Goal: Transaction & Acquisition: Purchase product/service

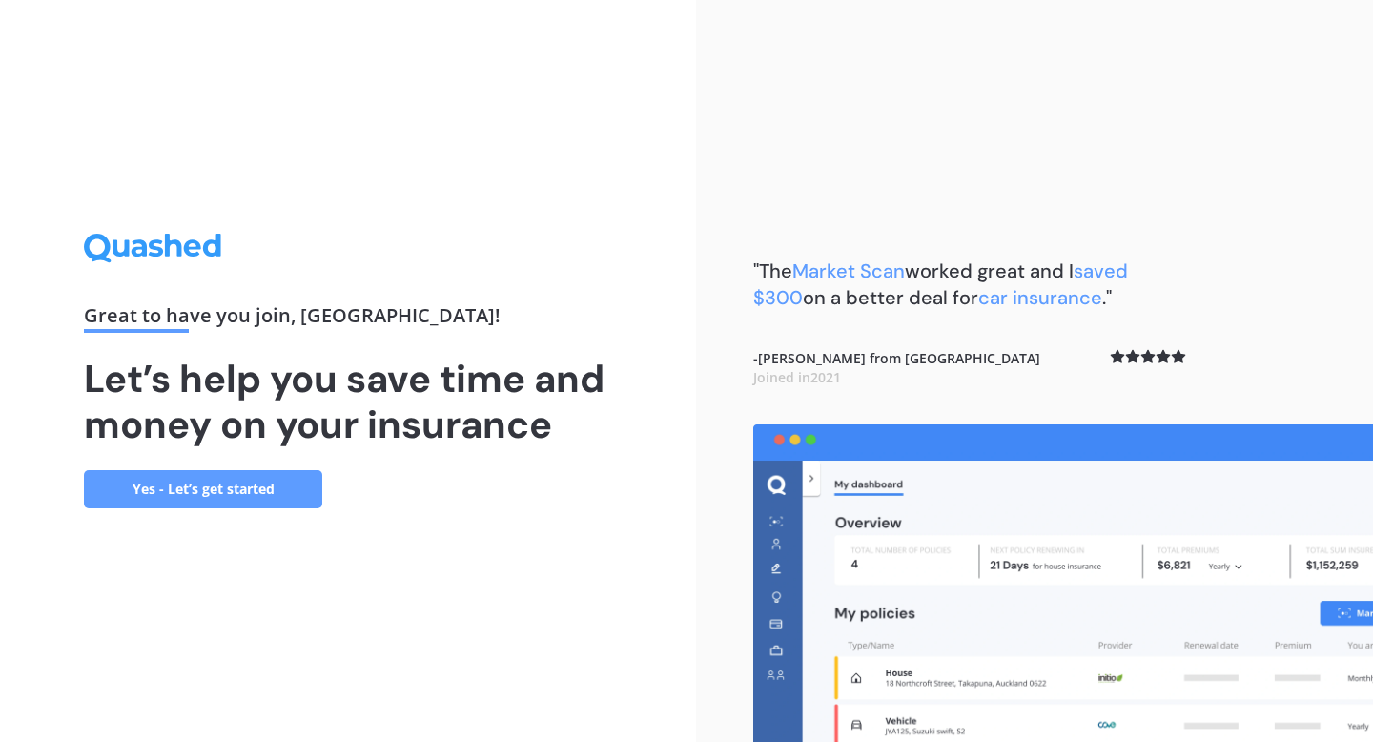
click at [288, 487] on link "Yes - Let’s get started" at bounding box center [203, 489] width 238 height 38
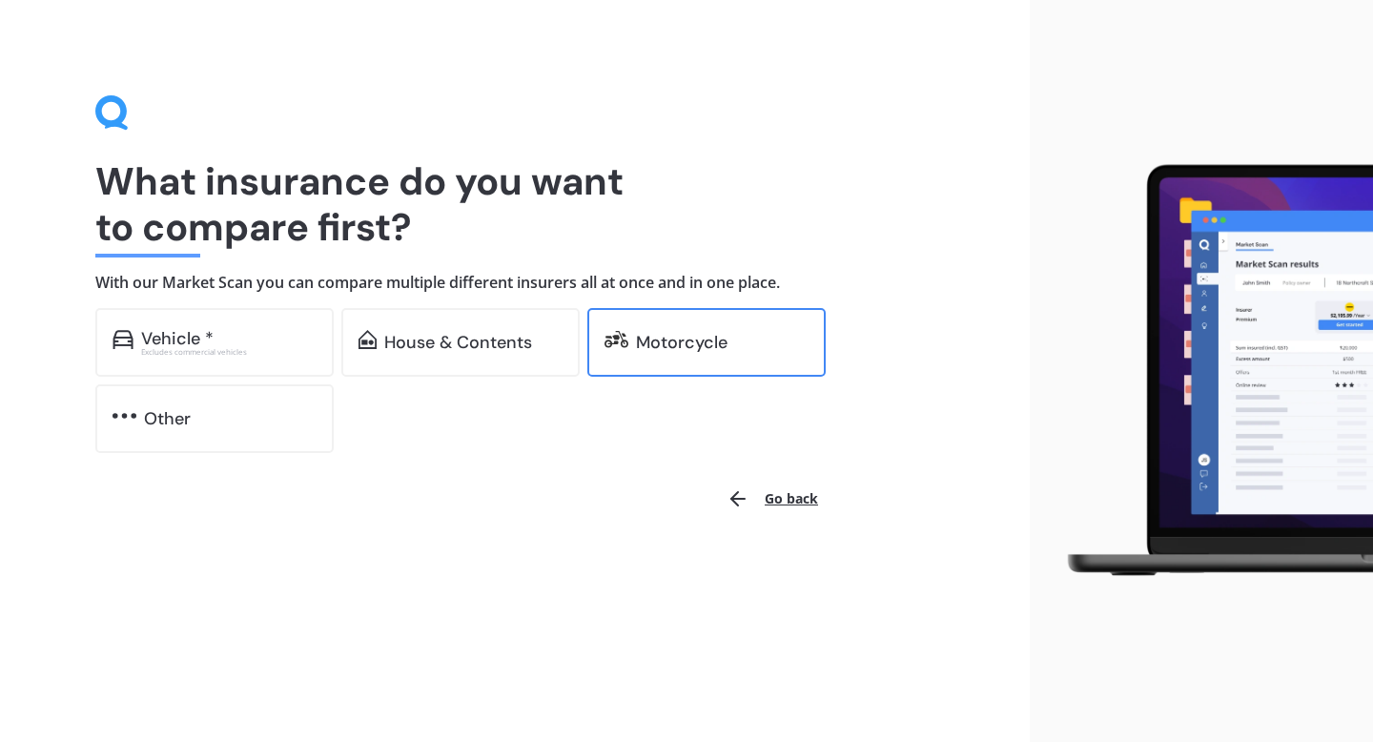
click at [645, 344] on div "Motorcycle" at bounding box center [682, 342] width 92 height 19
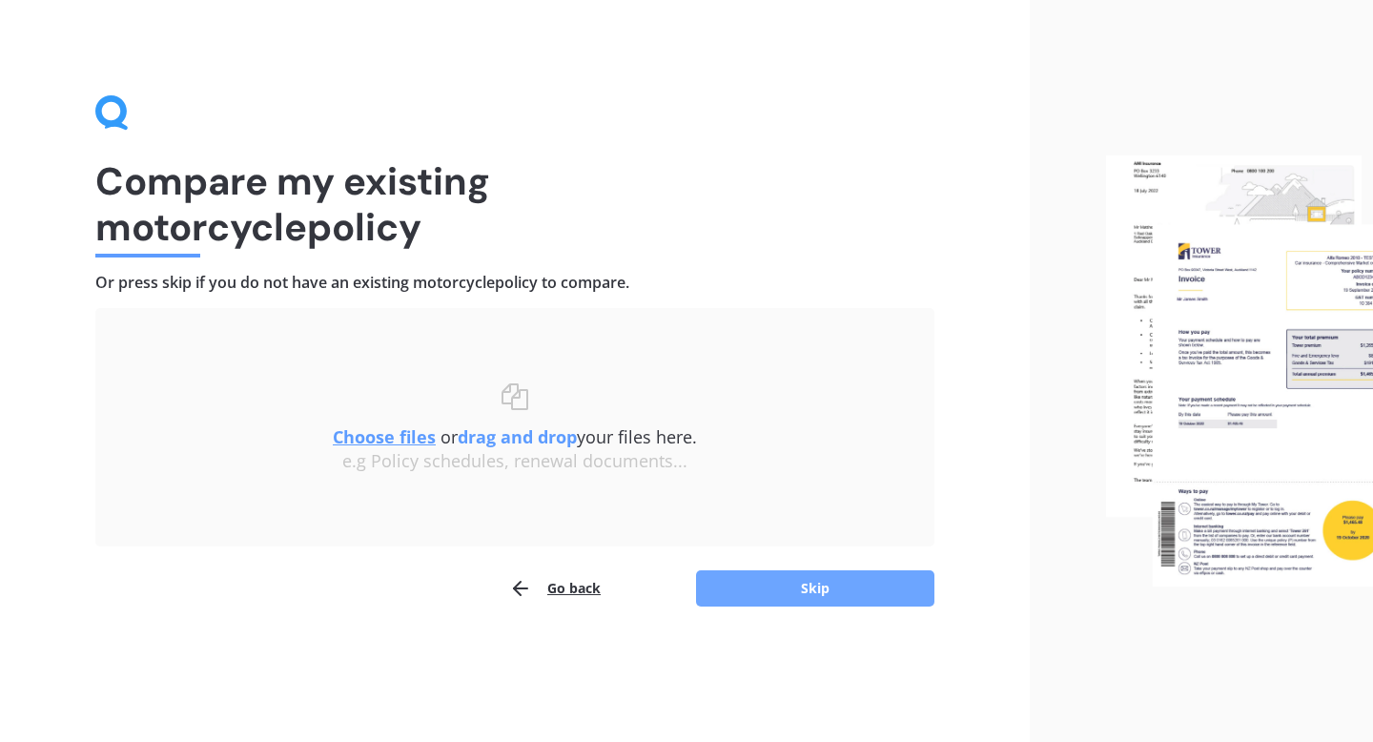
click at [761, 593] on button "Skip" at bounding box center [815, 588] width 238 height 36
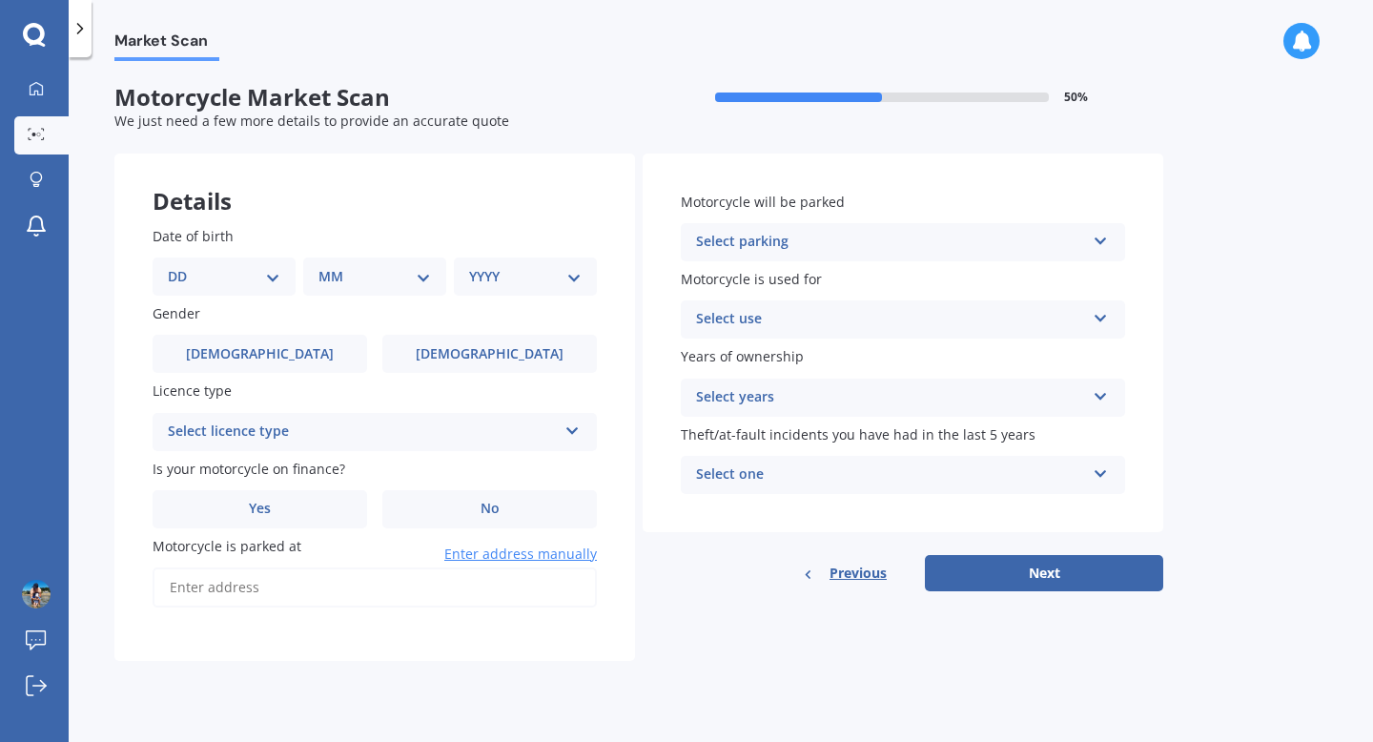
click at [737, 255] on div "Select parking In a garage On own property On street or road In communal parkin…" at bounding box center [903, 242] width 444 height 38
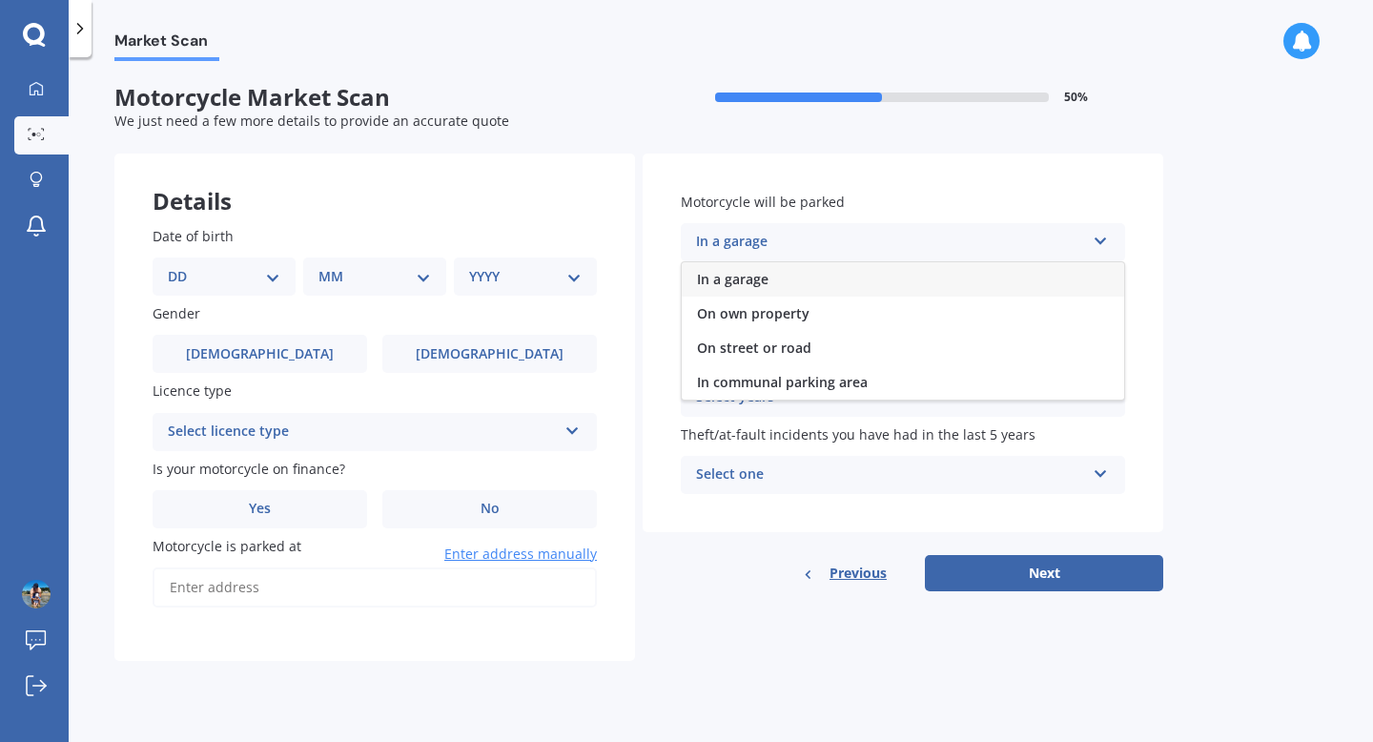
click at [752, 275] on span "In a garage" at bounding box center [732, 279] width 71 height 18
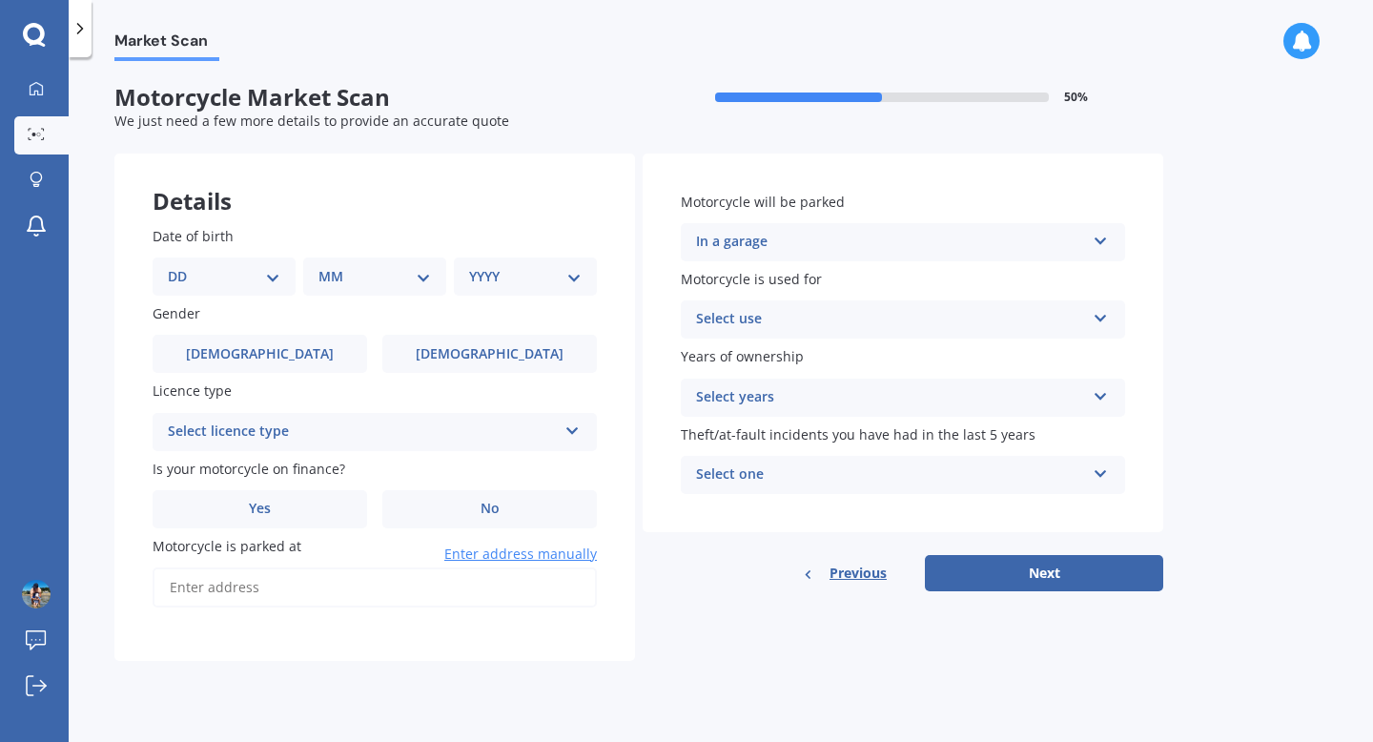
click at [226, 272] on select "DD 01 02 03 04 05 06 07 08 09 10 11 12 13 14 15 16 17 18 19 20 21 22 23 24 25 2…" at bounding box center [224, 276] width 112 height 21
select select "17"
click at [183, 266] on select "DD 01 02 03 04 05 06 07 08 09 10 11 12 13 14 15 16 17 18 19 20 21 22 23 24 25 2…" at bounding box center [224, 276] width 112 height 21
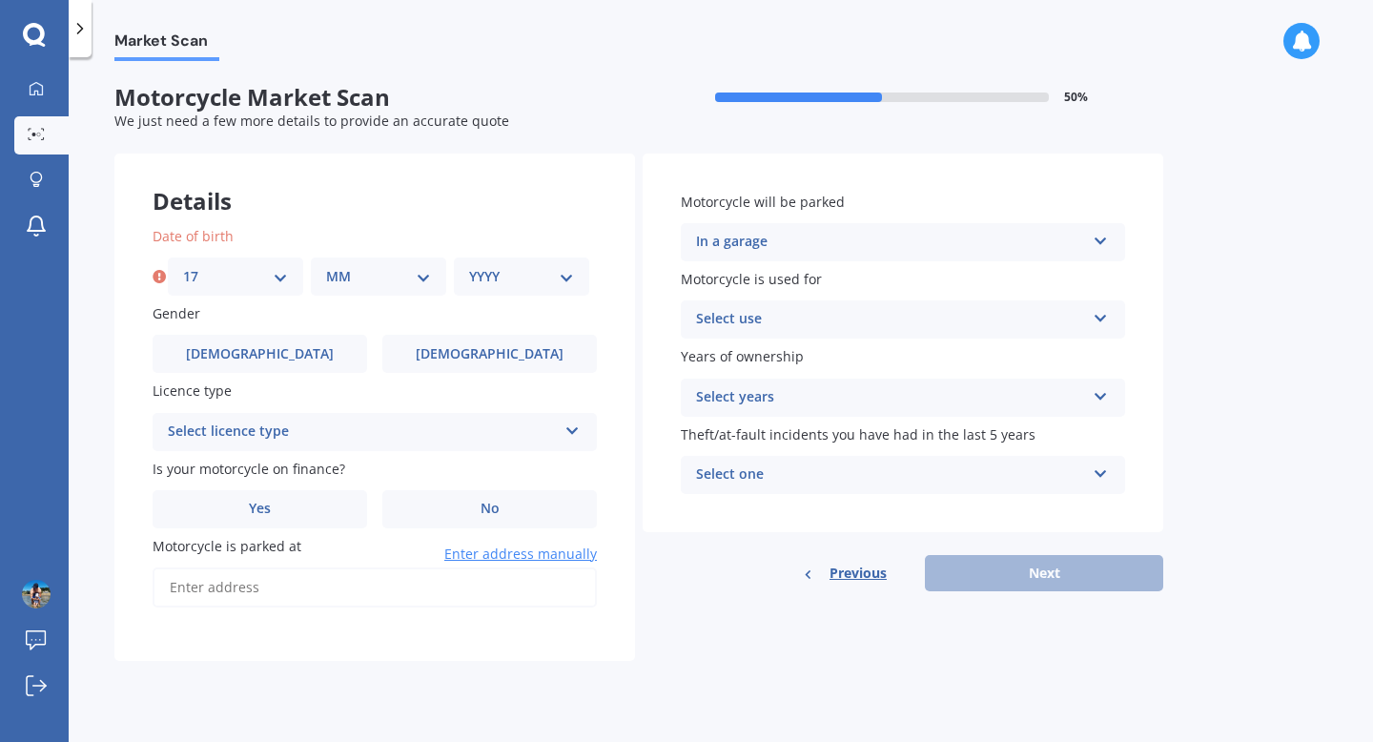
click at [383, 273] on select "MM 01 02 03 04 05 06 07 08 09 10 11 12" at bounding box center [378, 276] width 105 height 21
select select "02"
click at [326, 266] on select "MM 01 02 03 04 05 06 07 08 09 10 11 12" at bounding box center [378, 276] width 105 height 21
click at [545, 280] on select "YYYY 2025 2024 2023 2022 2021 2020 2019 2018 2017 2016 2015 2014 2013 2012 2011…" at bounding box center [521, 276] width 105 height 21
select select "1991"
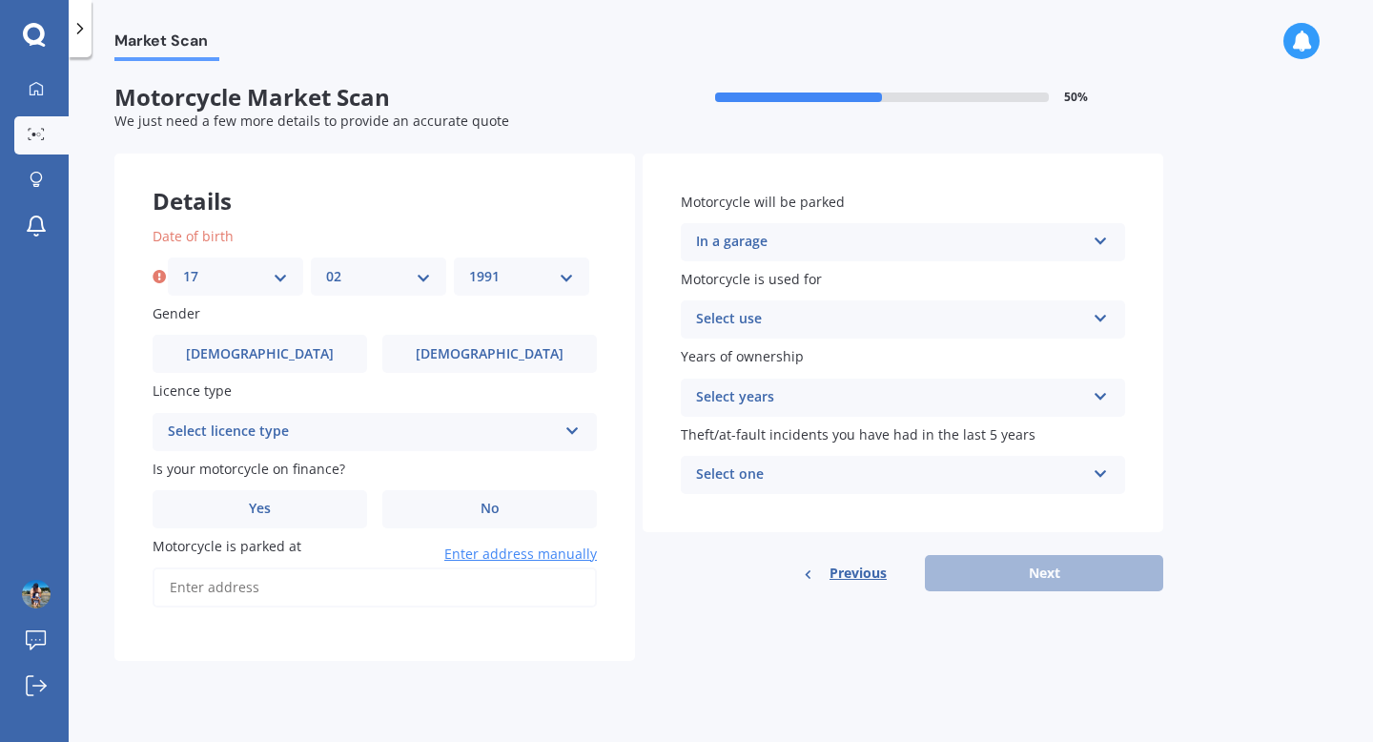
click at [469, 266] on select "YYYY 2025 2024 2023 2022 2021 2020 2019 2018 2017 2016 2015 2014 2013 2012 2011…" at bounding box center [521, 276] width 105 height 21
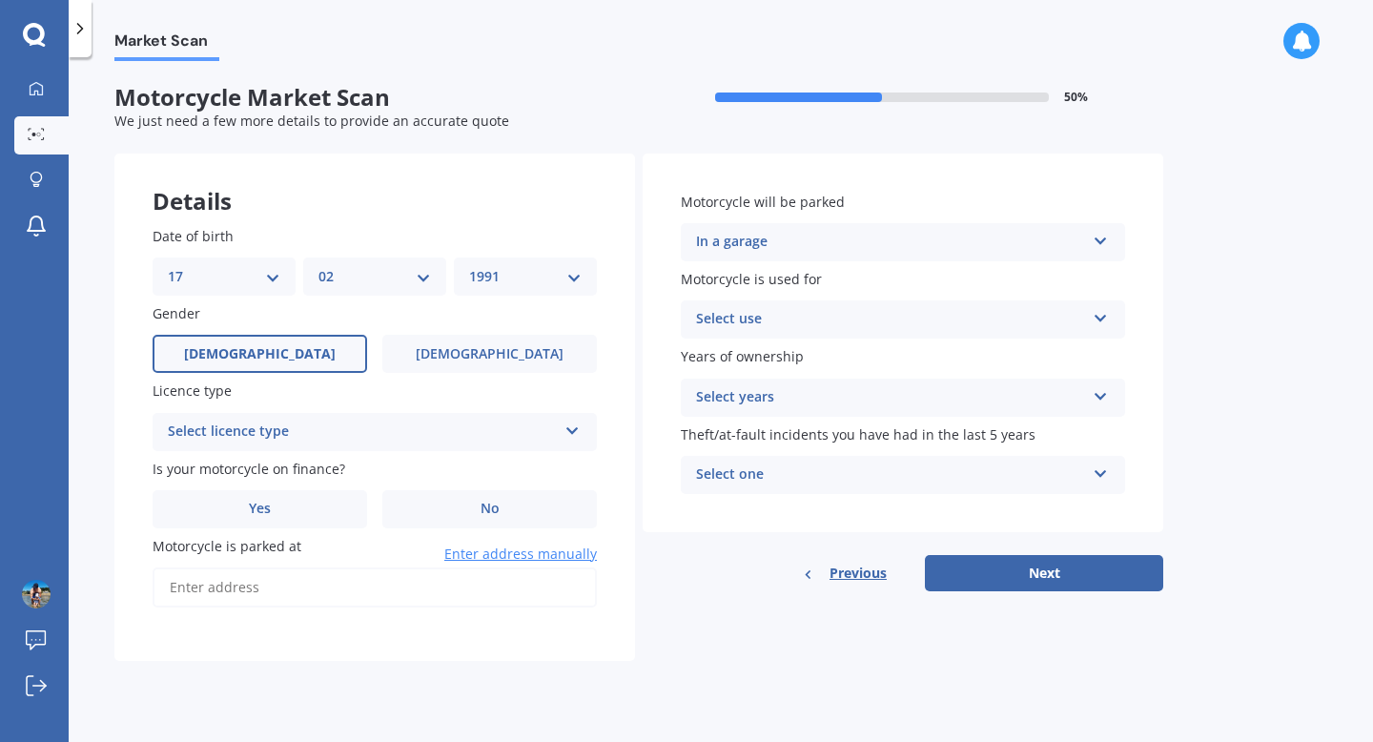
click at [348, 356] on label "[DEMOGRAPHIC_DATA]" at bounding box center [260, 354] width 214 height 38
click at [0, 0] on input "[DEMOGRAPHIC_DATA]" at bounding box center [0, 0] width 0 height 0
click at [340, 438] on div "Select licence type" at bounding box center [362, 431] width 389 height 23
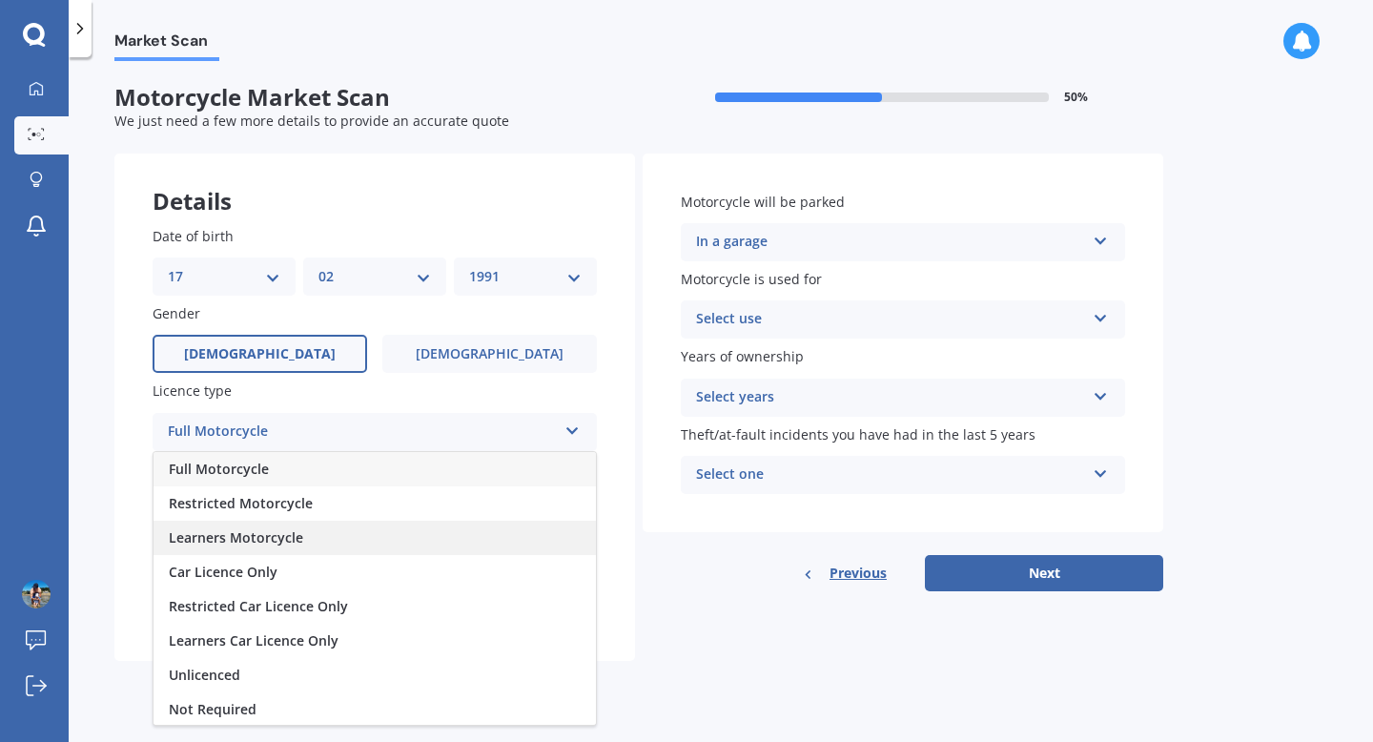
click at [283, 537] on span "Learners Motorcycle" at bounding box center [236, 537] width 134 height 18
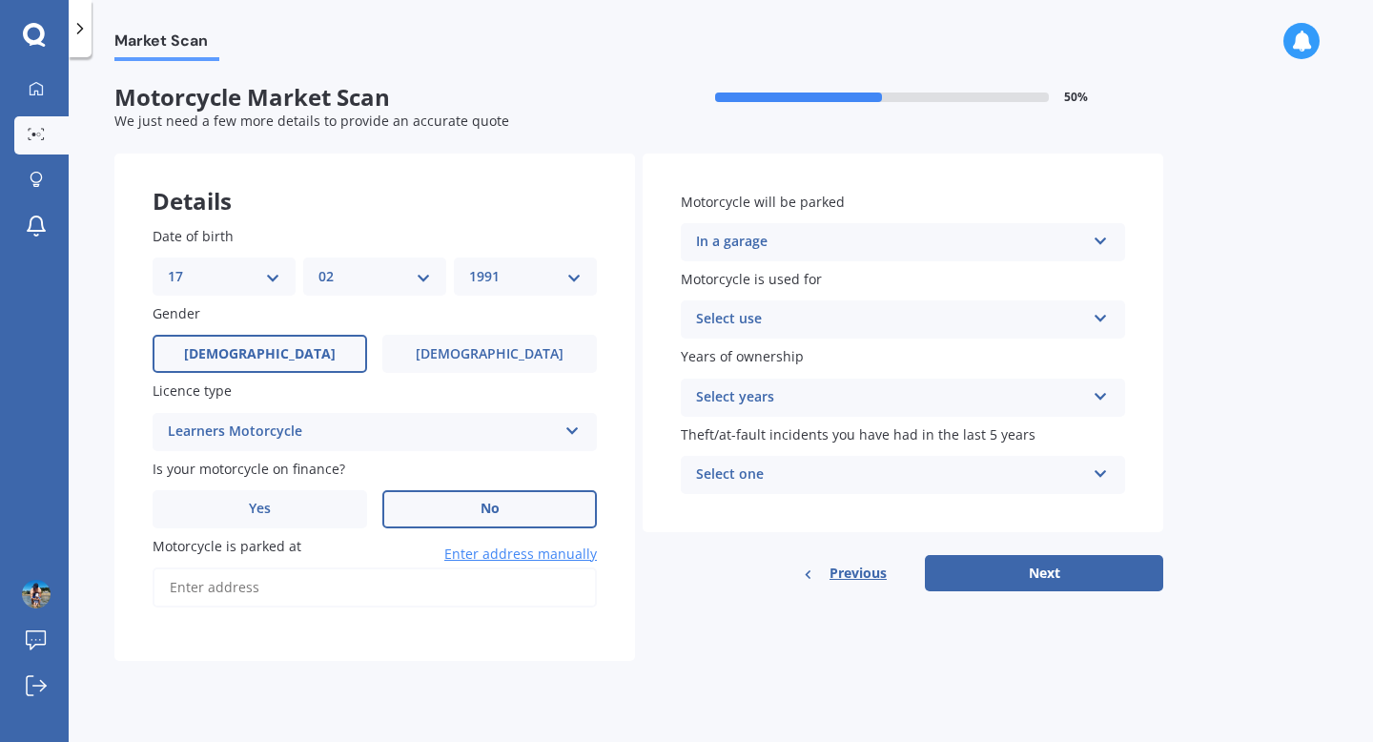
click at [431, 504] on label "No" at bounding box center [489, 509] width 214 height 38
click at [0, 0] on input "No" at bounding box center [0, 0] width 0 height 0
click at [348, 588] on input "Motorcycle is parked at" at bounding box center [375, 587] width 444 height 40
type input "[STREET_ADDRESS]"
click at [801, 317] on div "Select use" at bounding box center [890, 319] width 389 height 23
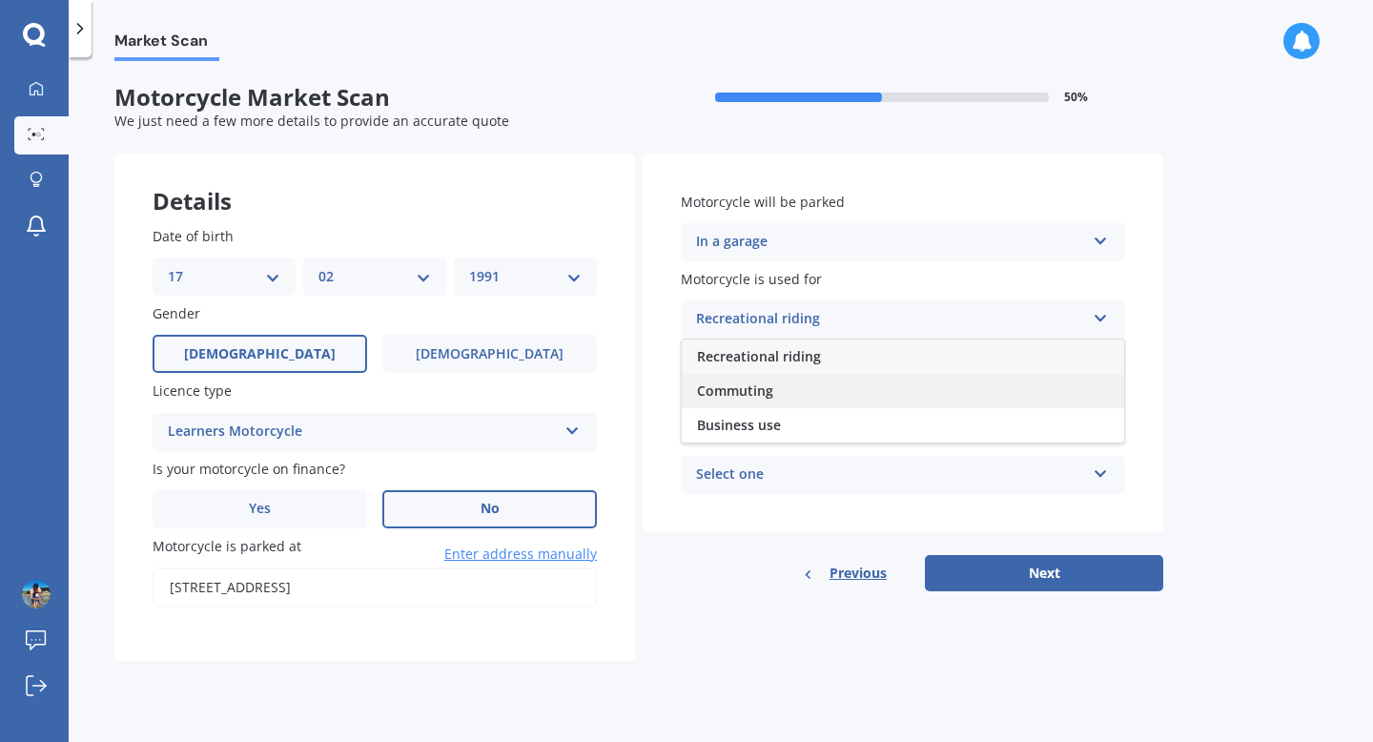
click at [793, 390] on div "Commuting" at bounding box center [903, 391] width 442 height 34
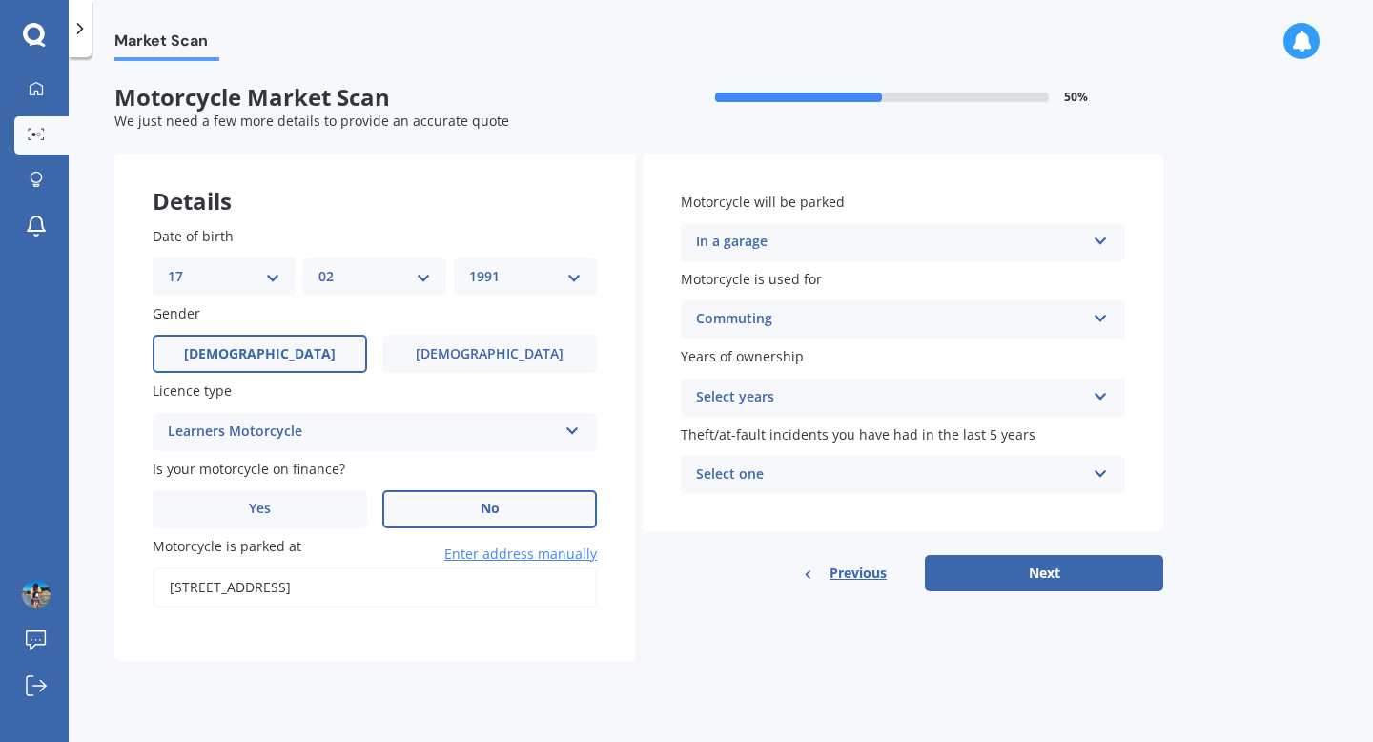
click at [822, 401] on div "Select years" at bounding box center [890, 397] width 389 height 23
click at [814, 430] on div "Less than 1" at bounding box center [903, 435] width 442 height 34
click at [855, 472] on div "Select one" at bounding box center [890, 474] width 389 height 23
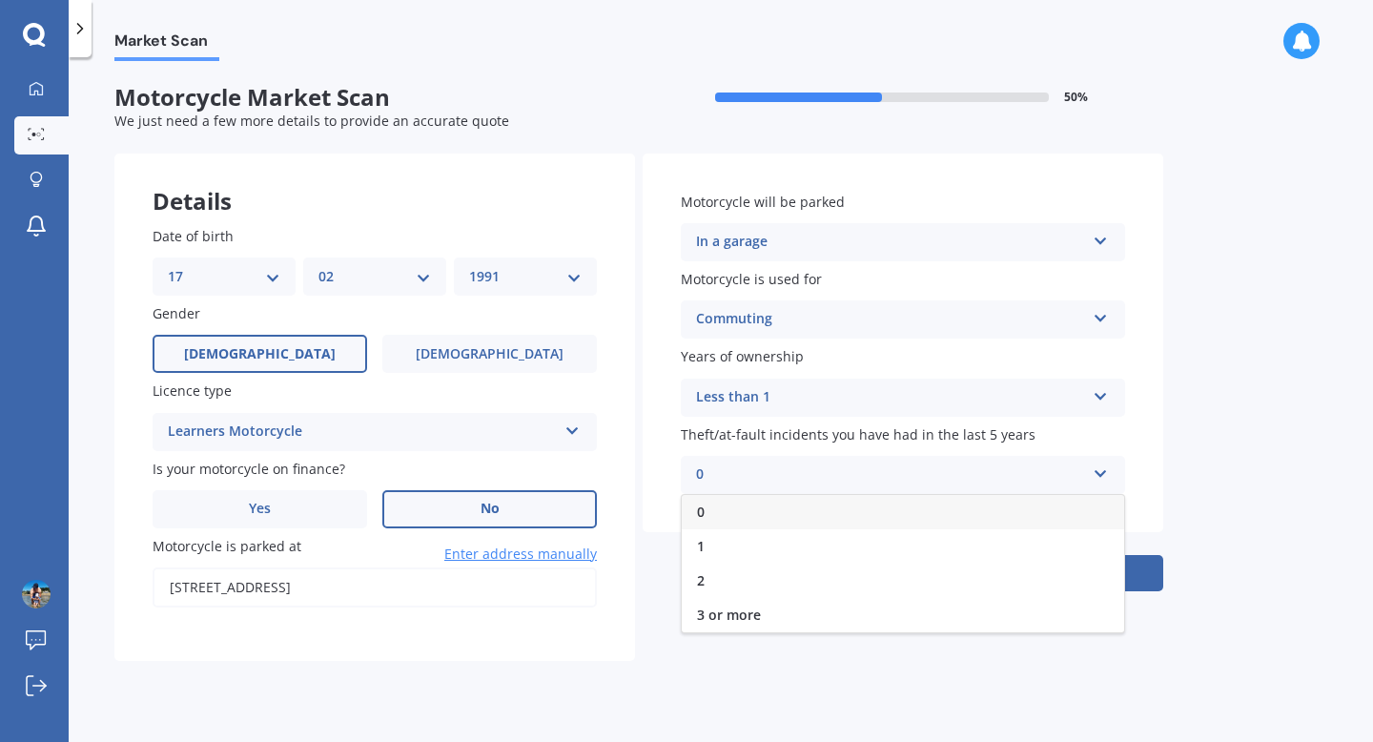
click at [794, 520] on div "0" at bounding box center [903, 512] width 442 height 34
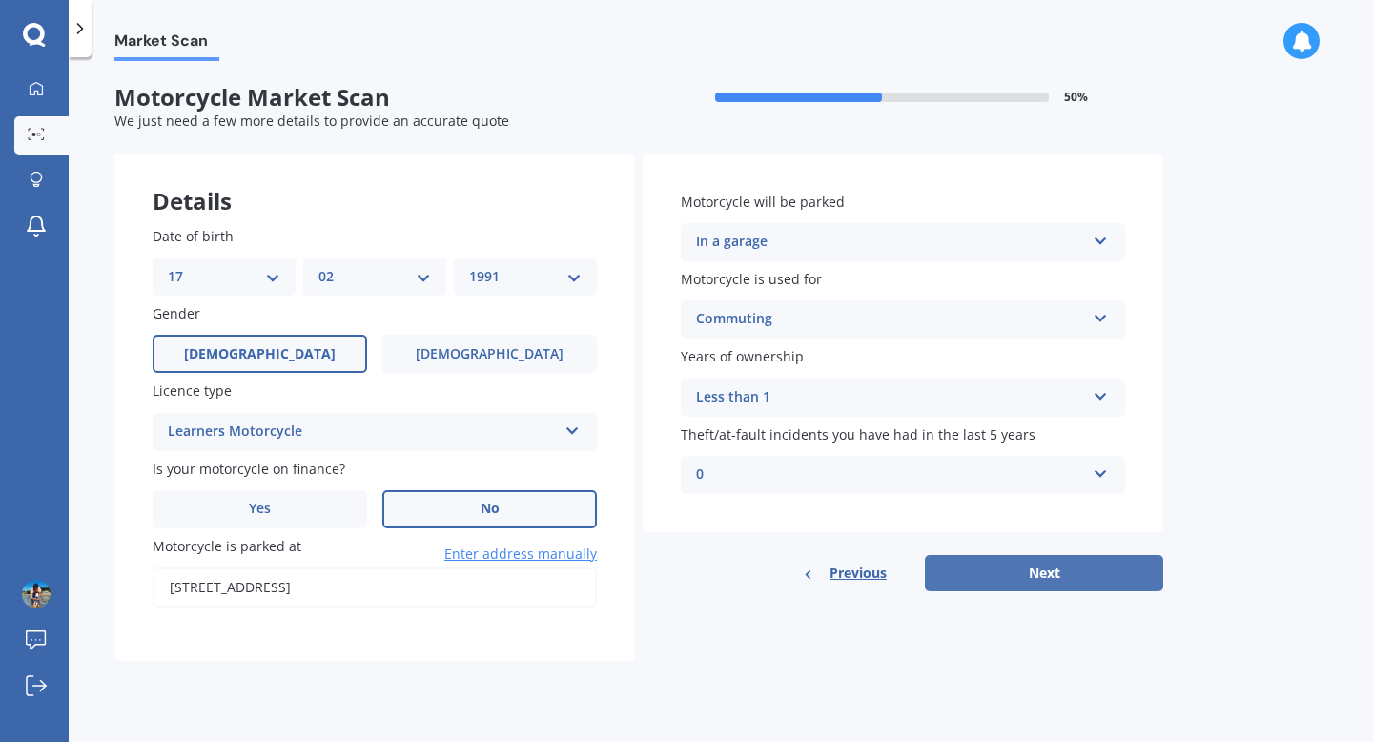
click at [1040, 580] on button "Next" at bounding box center [1044, 573] width 238 height 36
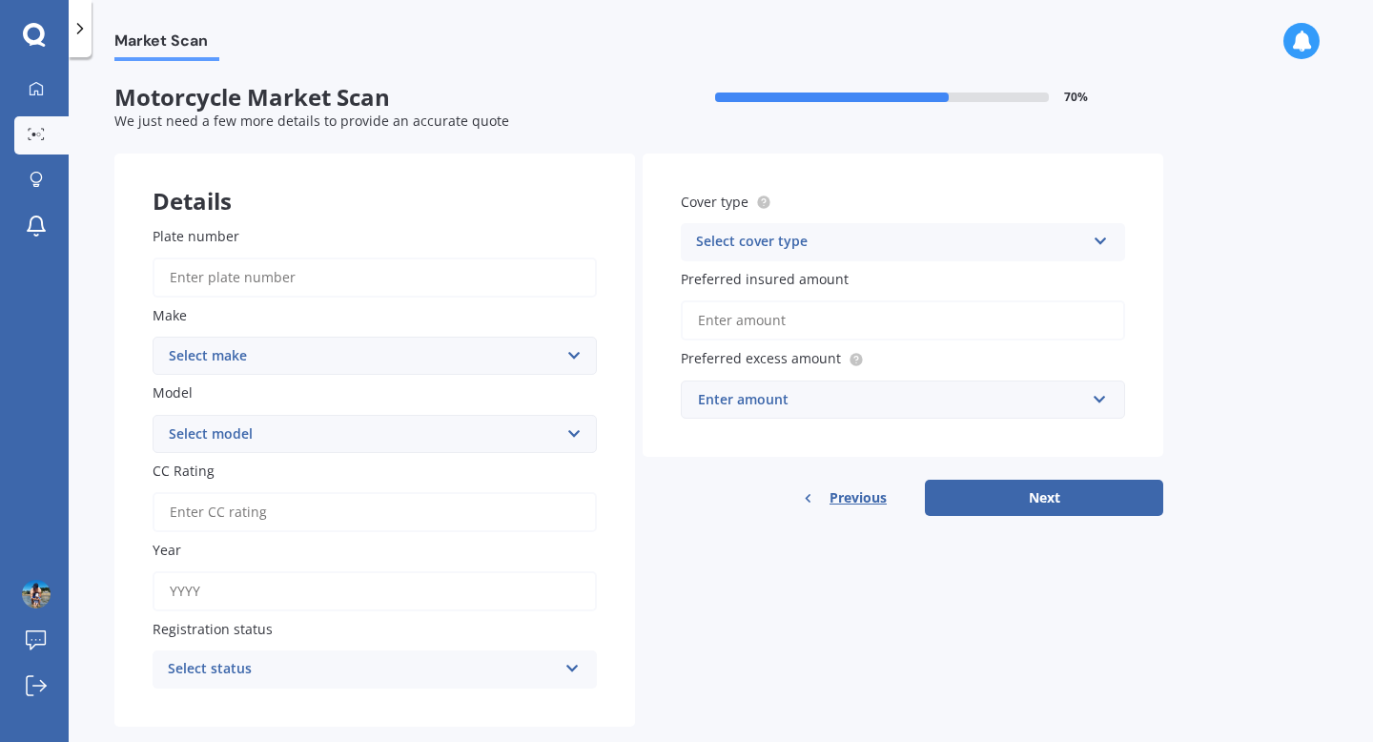
click at [377, 352] on select "Select make Ace Adly Aeon AJP American Iron Horse Aprilia Arrow Baotian [PERSON…" at bounding box center [375, 355] width 444 height 38
select select "Yamaha"
click at [153, 337] on select "Select make Ace Adly Aeon AJP American Iron Horse Aprilia Arrow Baotian [PERSON…" at bounding box center [375, 355] width 444 height 38
click at [245, 428] on select "Select model" at bounding box center [375, 434] width 444 height 38
select select "MT-03"
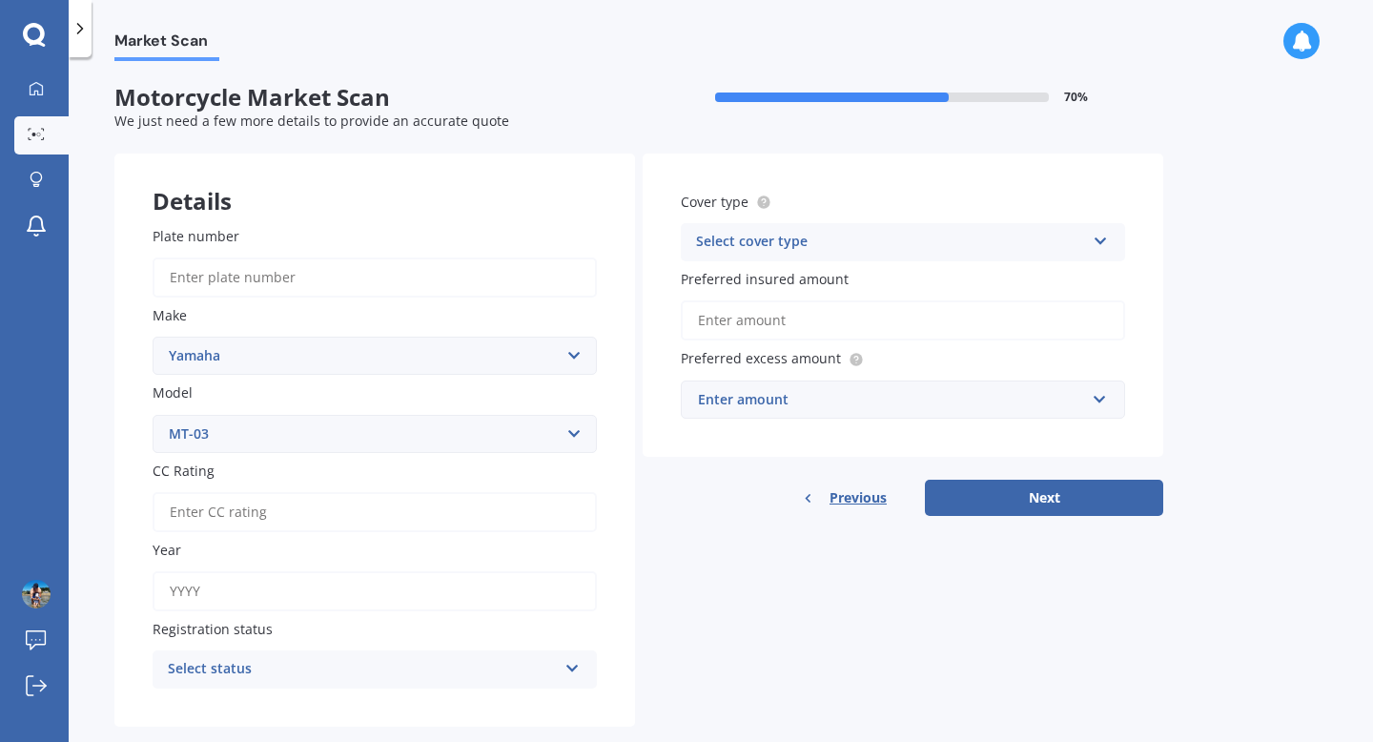
click at [153, 416] on select "Select model AG Axis Banshee Big Bear Blaster Bolt BT CV CX Delight Diversion D…" at bounding box center [375, 434] width 444 height 38
click at [321, 514] on input "CC Rating" at bounding box center [375, 512] width 444 height 40
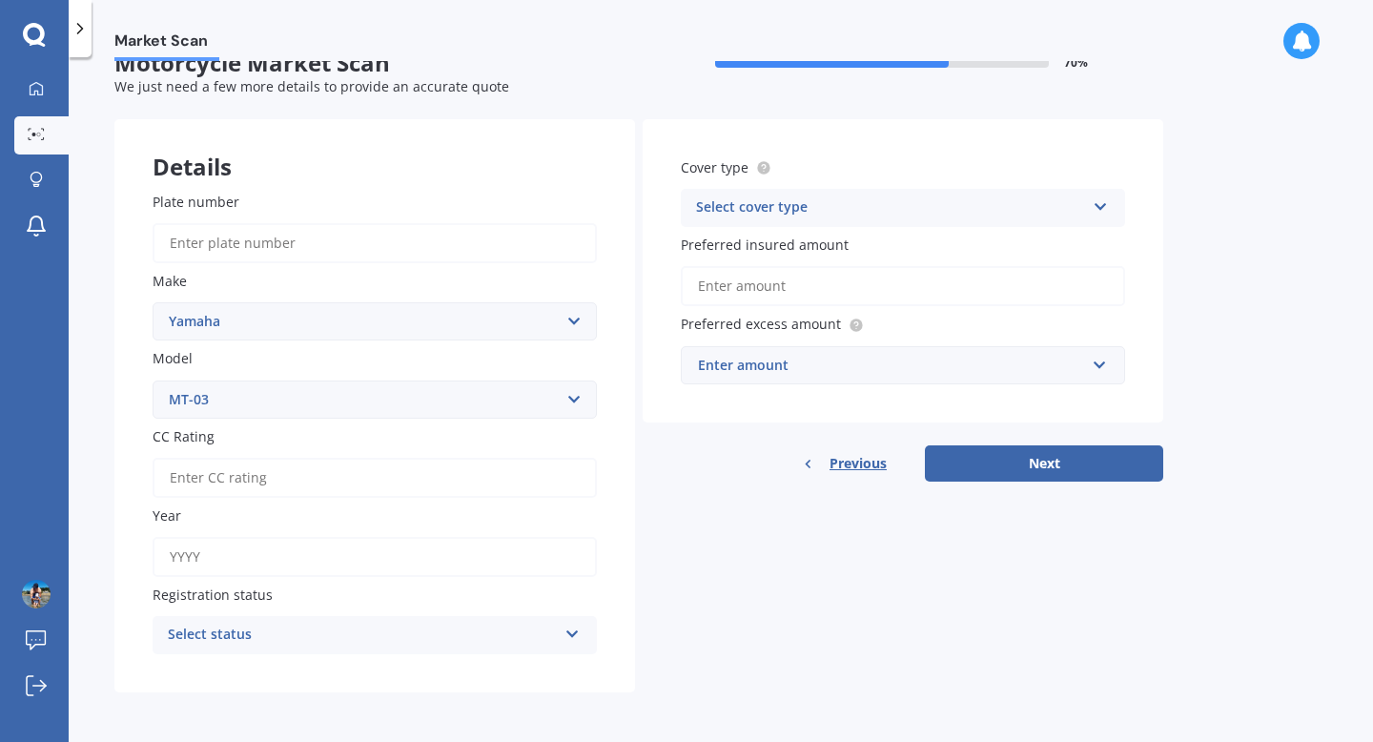
click at [298, 625] on div "Select status" at bounding box center [362, 634] width 389 height 23
click at [278, 527] on div "Road registered" at bounding box center [374, 529] width 442 height 34
click at [286, 558] on input "Year" at bounding box center [375, 557] width 444 height 40
type input "2018"
click at [247, 481] on input "CC Rating" at bounding box center [375, 478] width 444 height 40
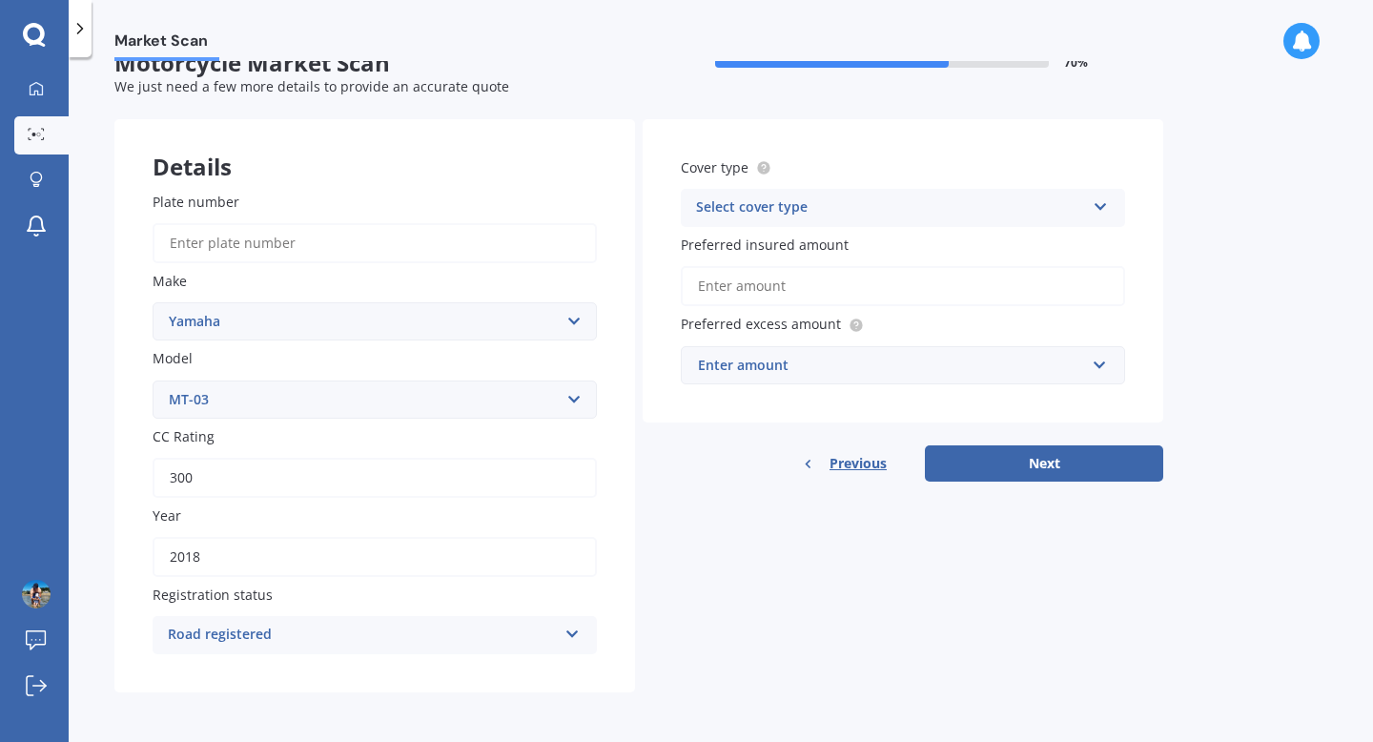
type input "300"
click at [853, 204] on div "Select cover type" at bounding box center [890, 207] width 389 height 23
click at [827, 246] on div "Comprehensive" at bounding box center [903, 245] width 442 height 34
click at [784, 365] on div "Enter amount" at bounding box center [891, 365] width 387 height 21
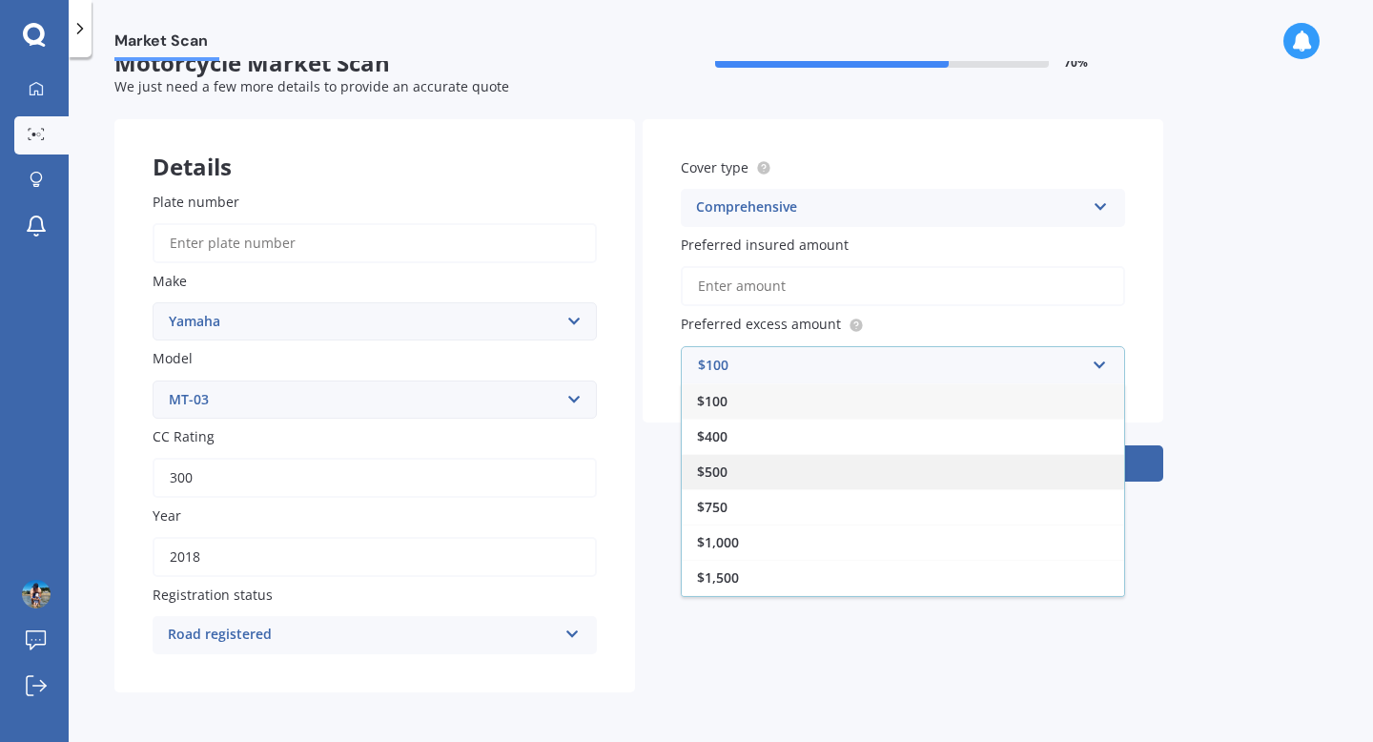
click at [734, 469] on div "$500" at bounding box center [903, 471] width 442 height 35
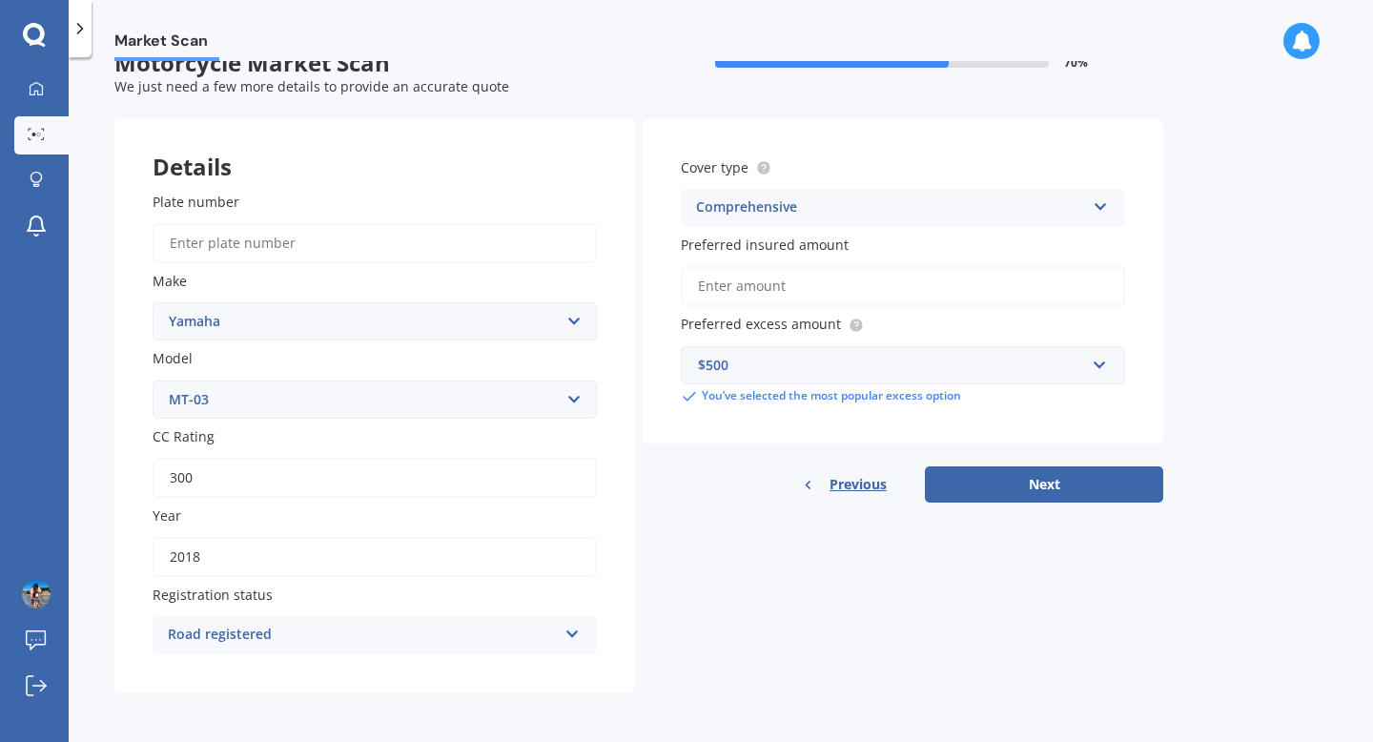
click at [1034, 369] on div "$500" at bounding box center [891, 365] width 387 height 21
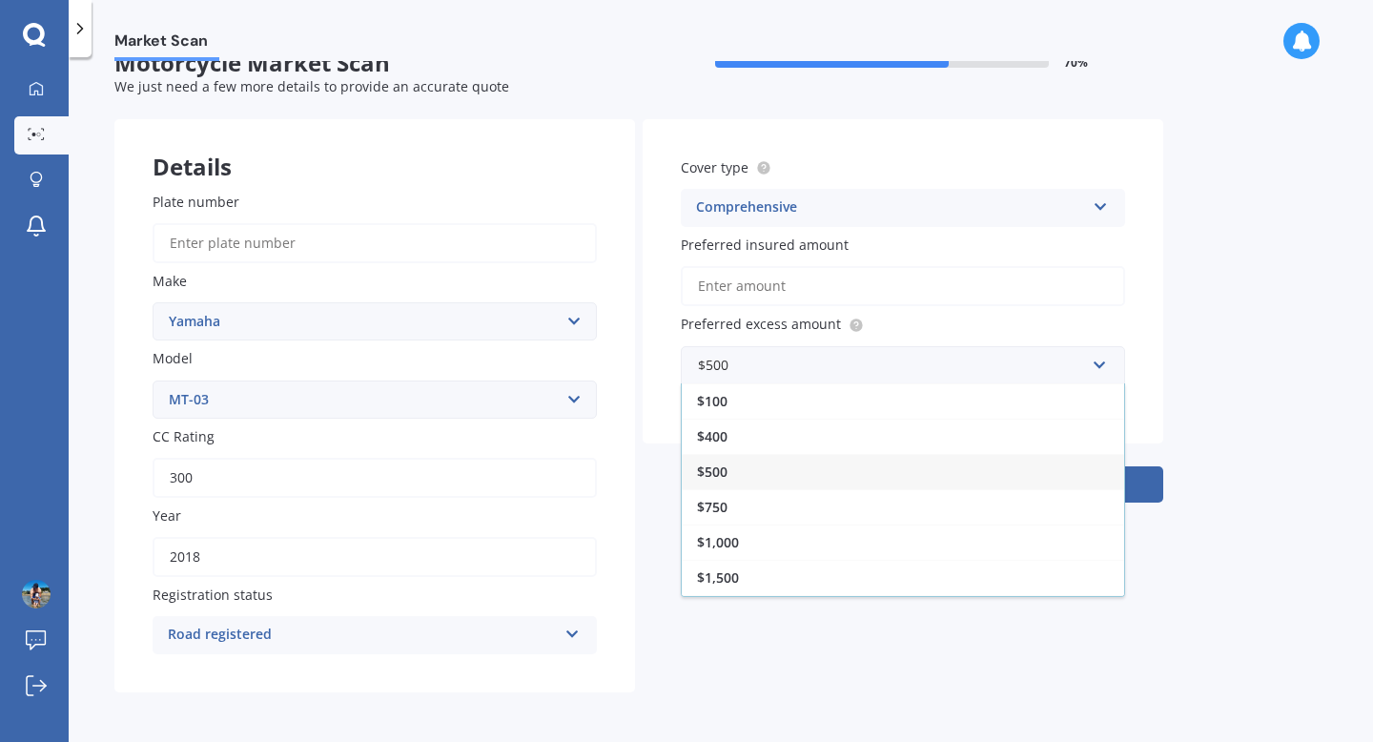
click at [1220, 403] on div "Market Scan Motorcycle Market Scan 70 % We just need a few more details to prov…" at bounding box center [721, 403] width 1304 height 684
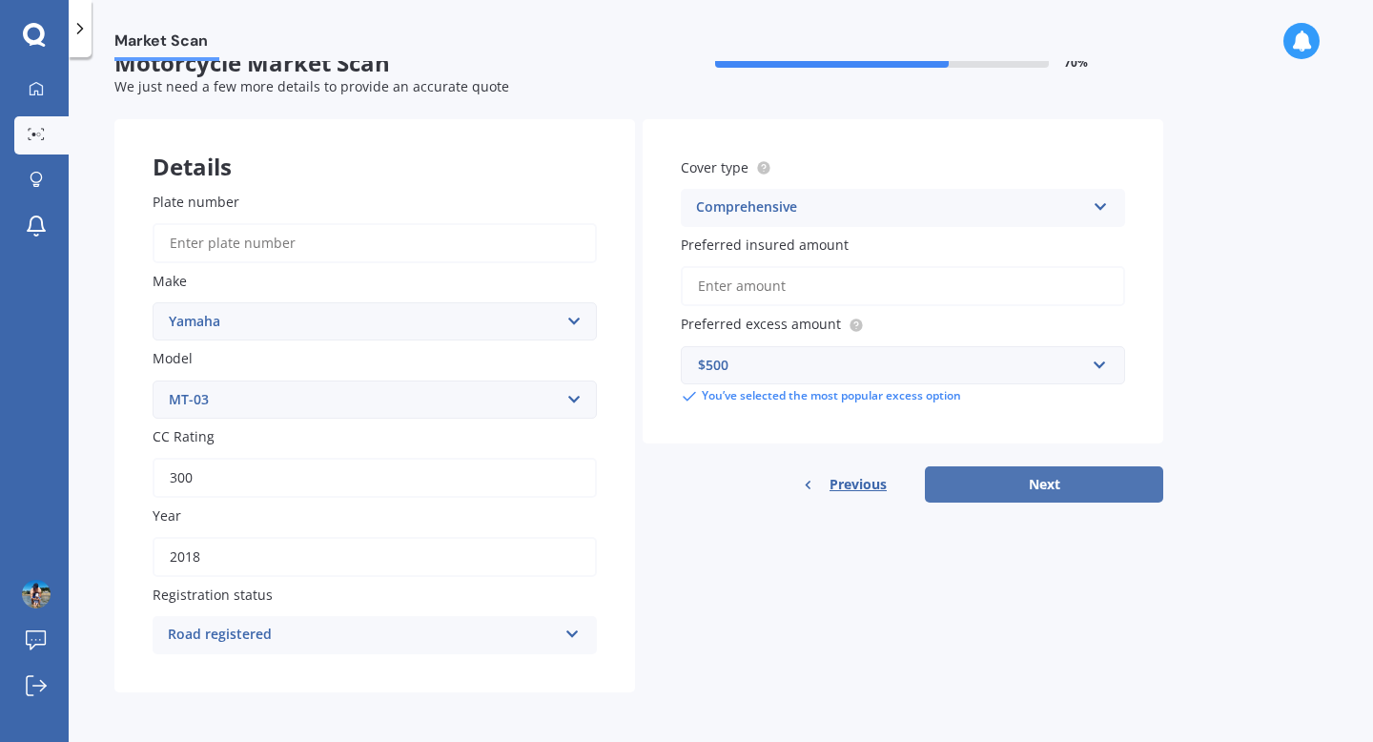
click at [1071, 479] on button "Next" at bounding box center [1044, 484] width 238 height 36
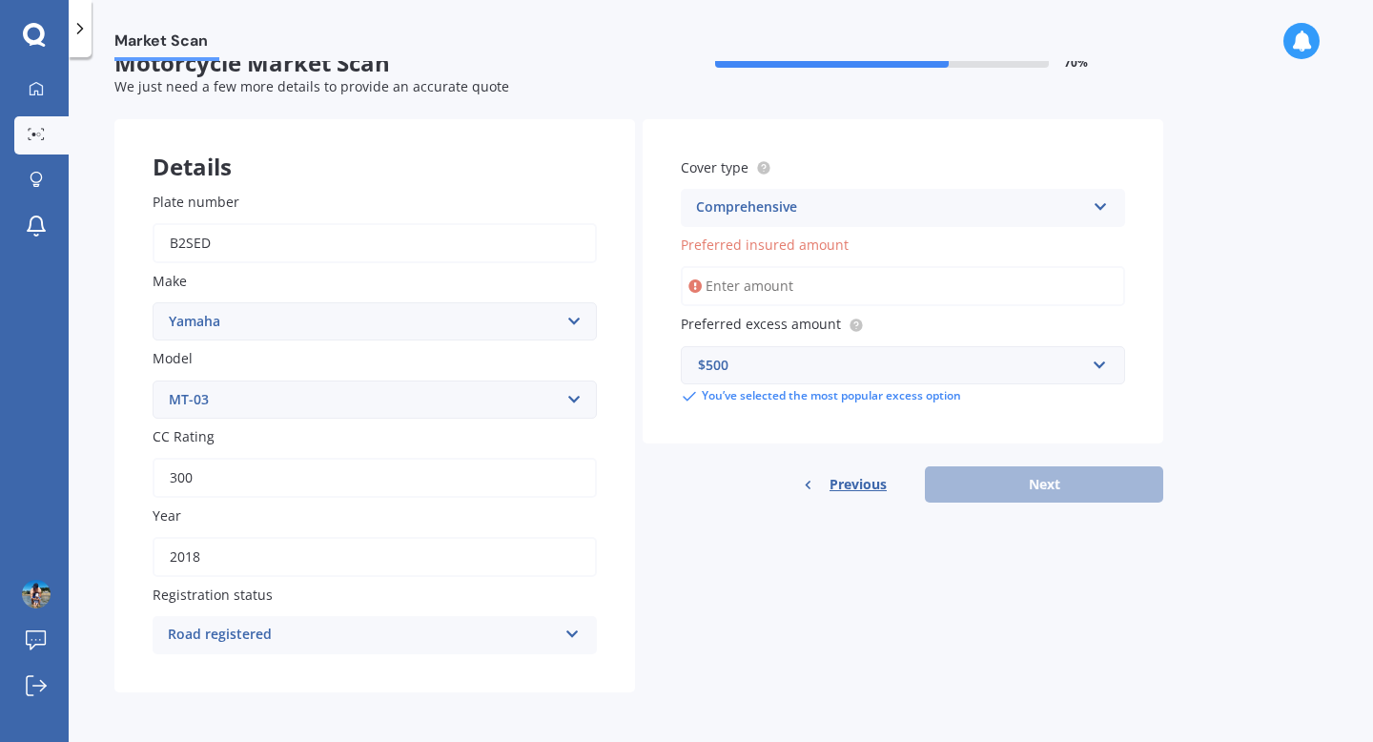
type input "B2SED"
click at [908, 284] on input "Preferred insured amount" at bounding box center [903, 286] width 444 height 40
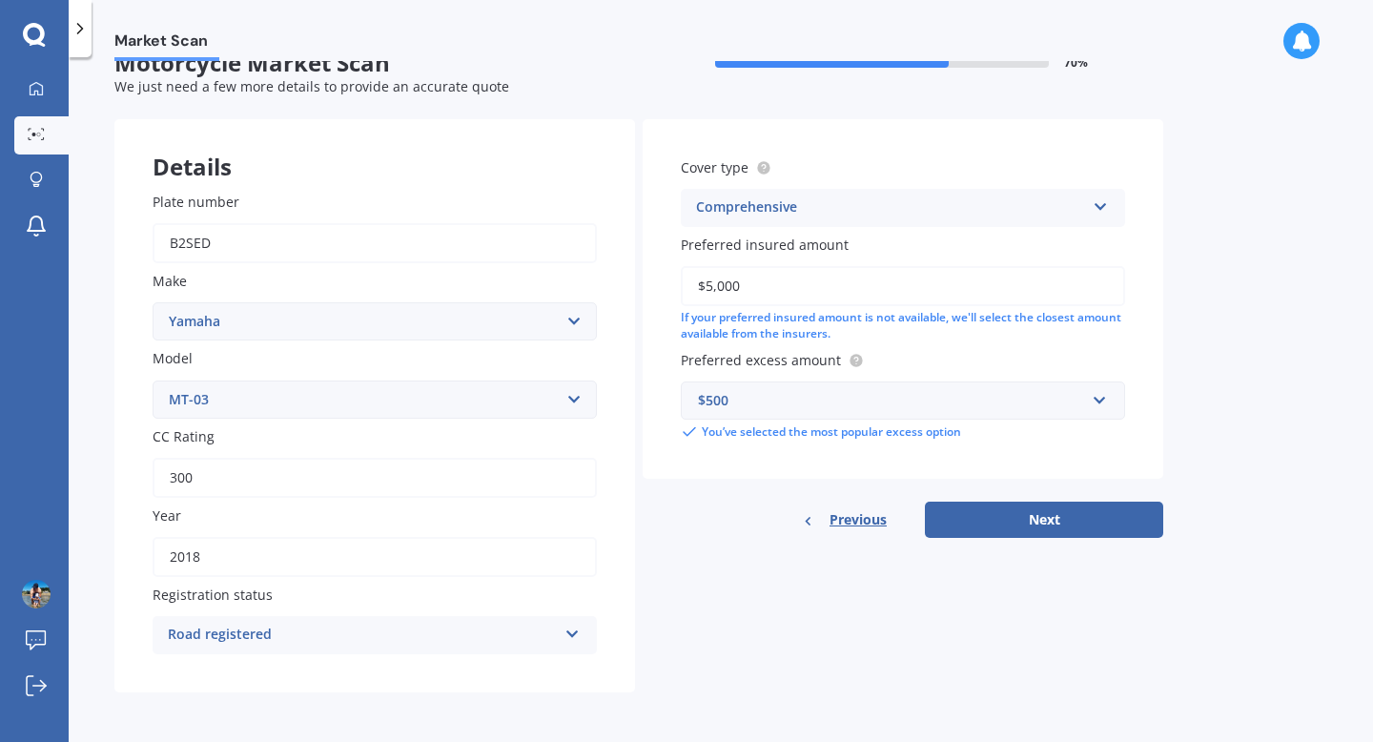
type input "$5,000"
click at [1222, 477] on div "Market Scan Motorcycle Market Scan 70 % We just need a few more details to prov…" at bounding box center [721, 403] width 1304 height 684
click at [1075, 520] on button "Next" at bounding box center [1044, 519] width 238 height 36
select select "17"
select select "02"
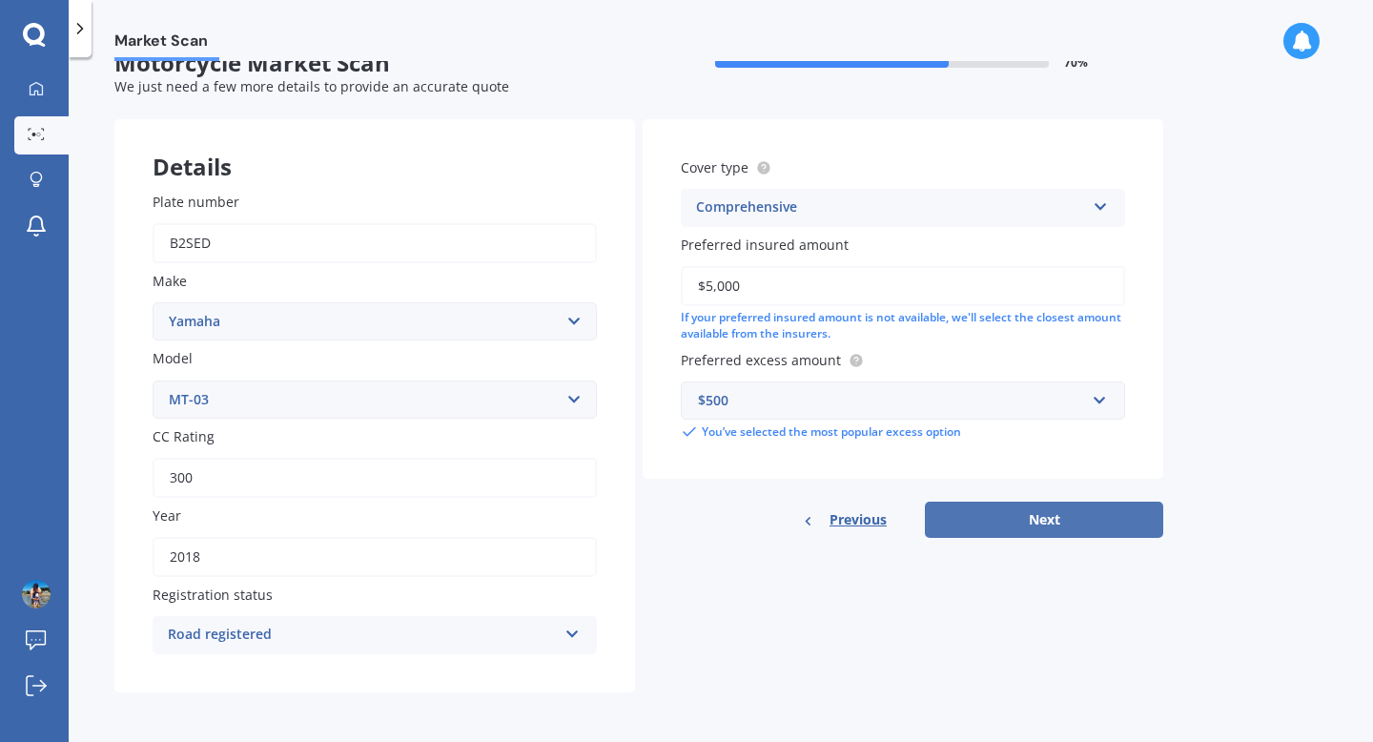
select select "1991"
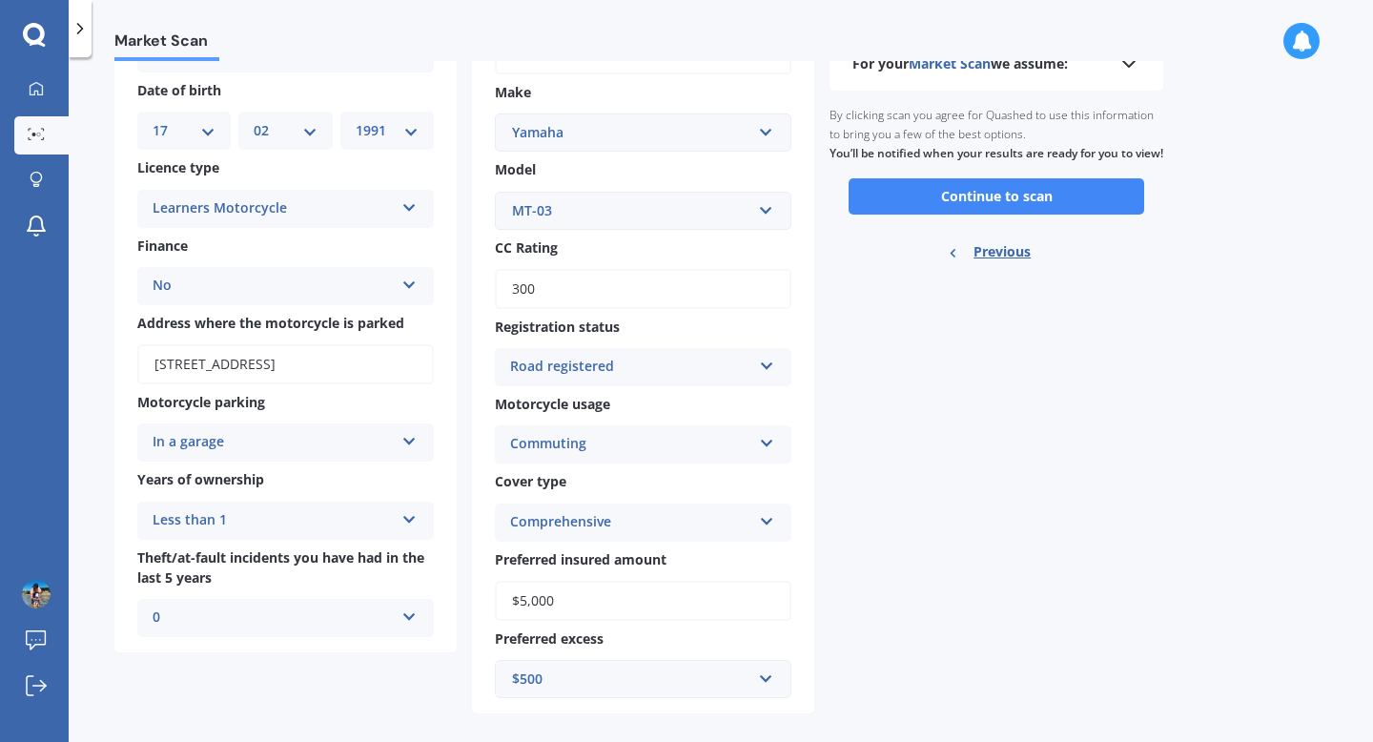
scroll to position [171, 0]
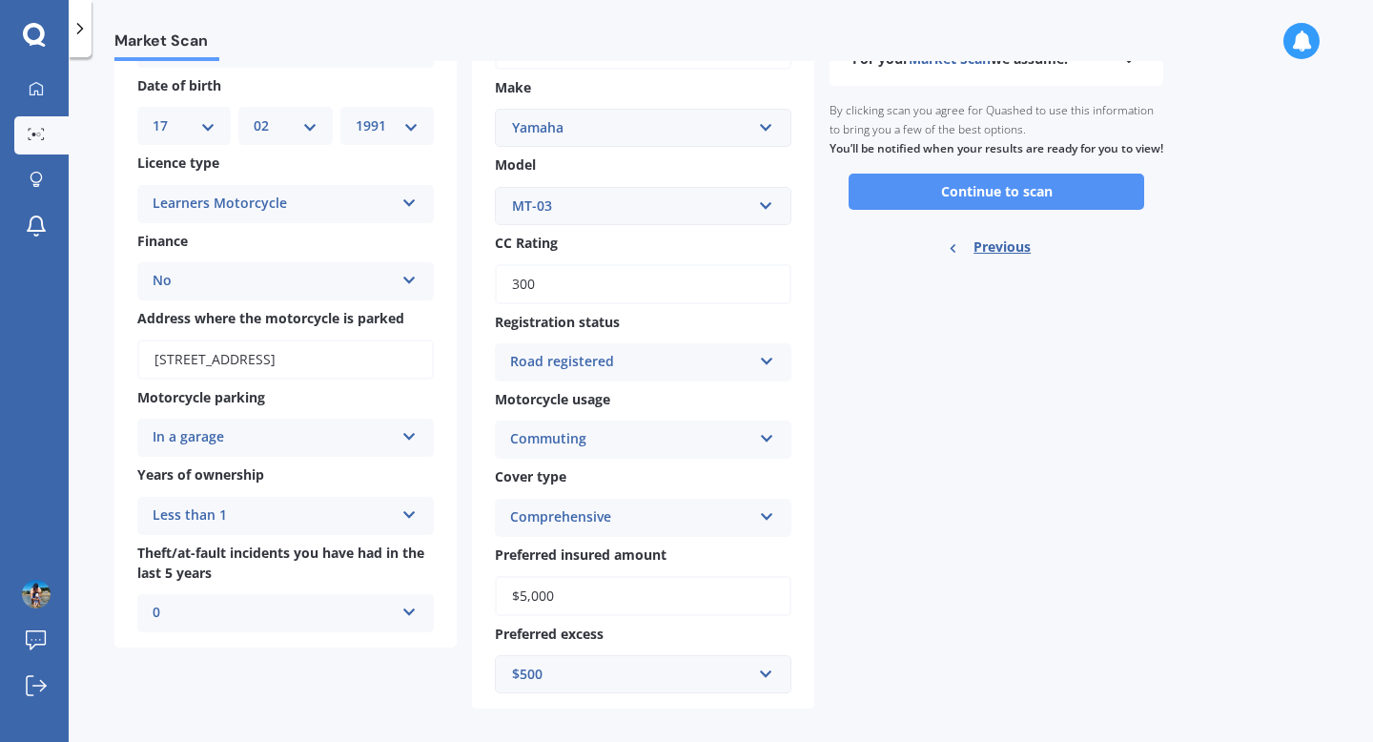
click at [1006, 210] on button "Continue to scan" at bounding box center [995, 191] width 295 height 36
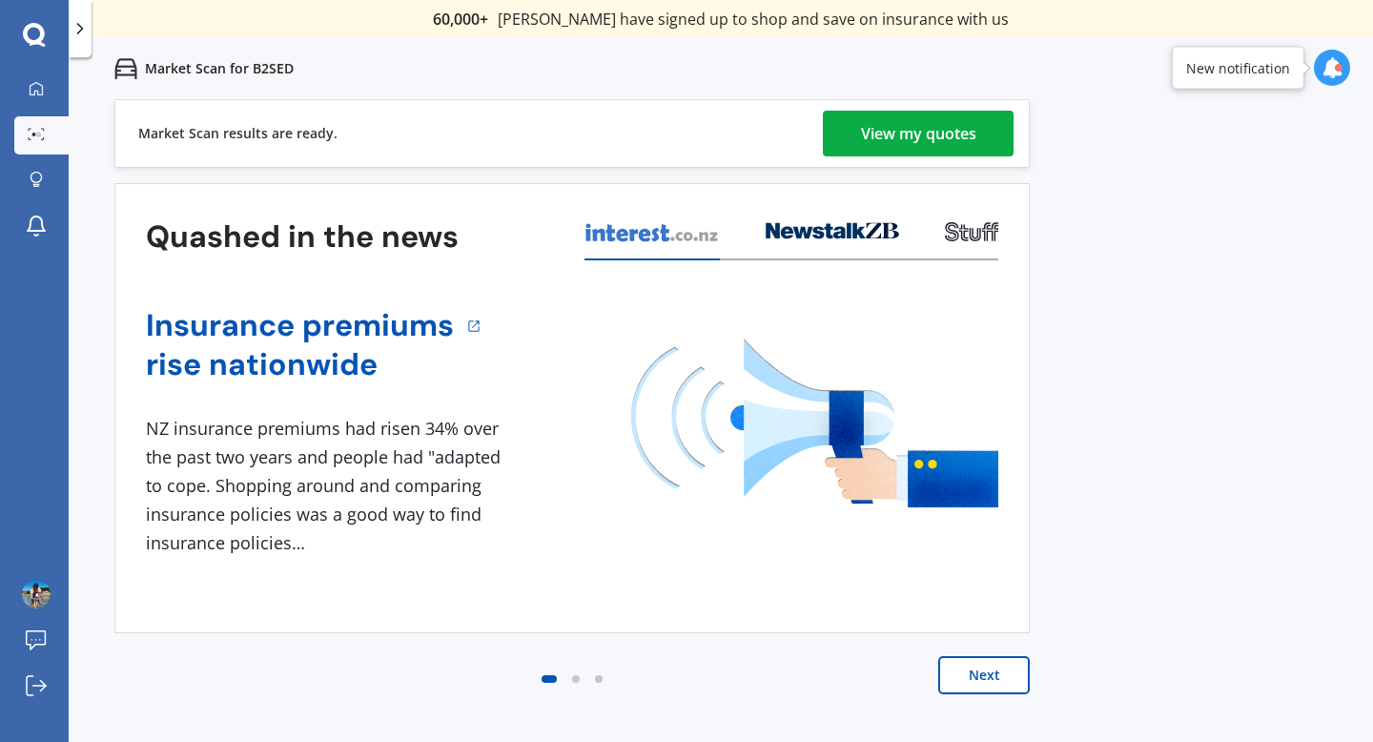
click at [952, 121] on div "View my quotes" at bounding box center [918, 134] width 115 height 46
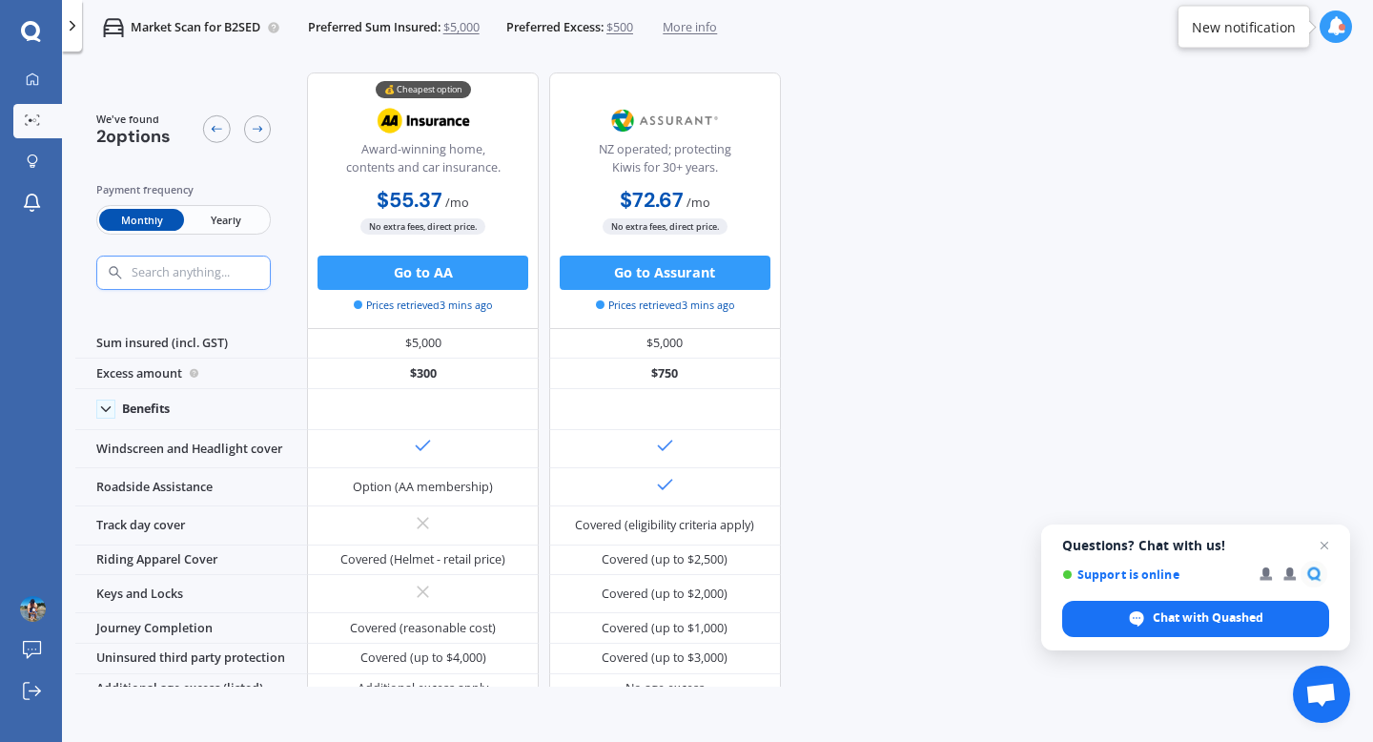
click at [240, 224] on span "Yearly" at bounding box center [226, 220] width 84 height 22
click at [149, 223] on span "Monthly" at bounding box center [141, 220] width 84 height 22
click at [235, 213] on span "Yearly" at bounding box center [226, 220] width 84 height 22
click at [163, 219] on span "Monthly" at bounding box center [141, 220] width 84 height 22
